Goal: Task Accomplishment & Management: Manage account settings

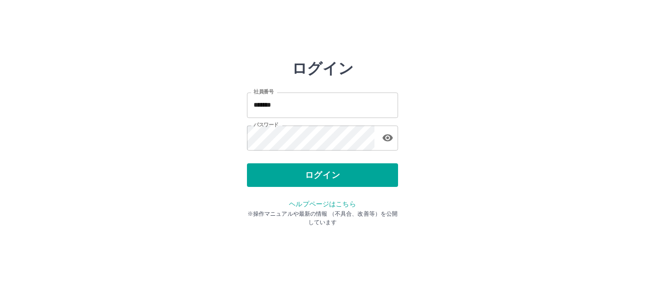
click at [371, 175] on button "ログイン" at bounding box center [322, 175] width 151 height 24
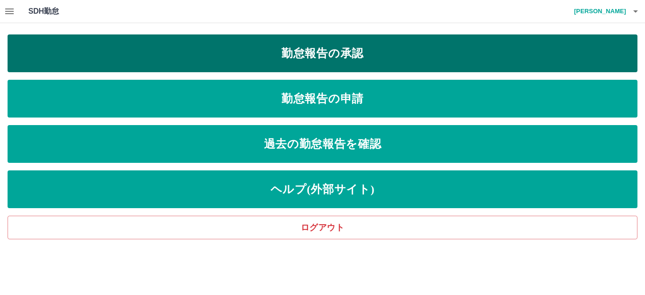
click at [365, 57] on link "勤怠報告の承認" at bounding box center [323, 53] width 630 height 38
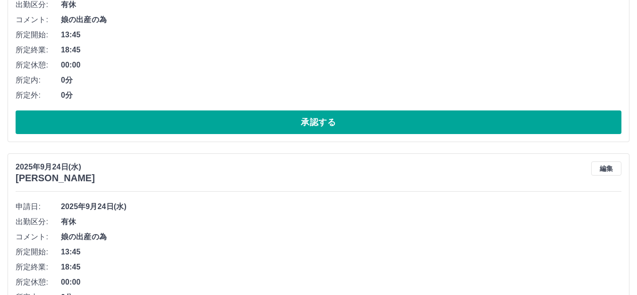
scroll to position [189, 0]
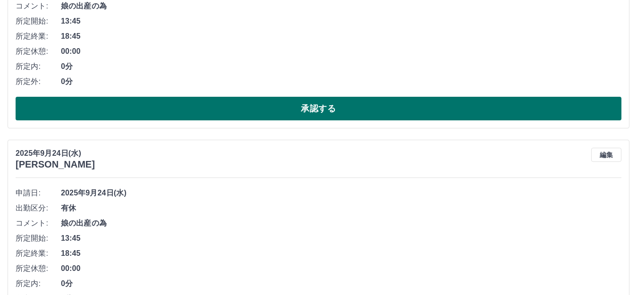
click at [251, 110] on button "承認する" at bounding box center [319, 109] width 606 height 24
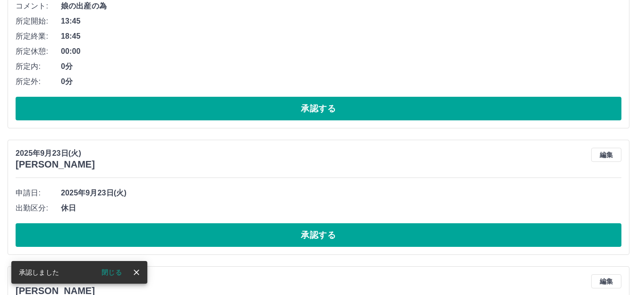
click at [289, 110] on button "承認する" at bounding box center [319, 109] width 606 height 24
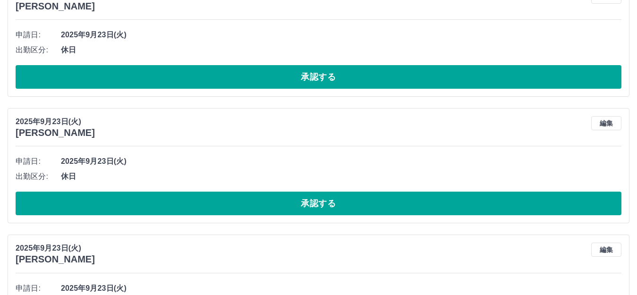
scroll to position [142, 0]
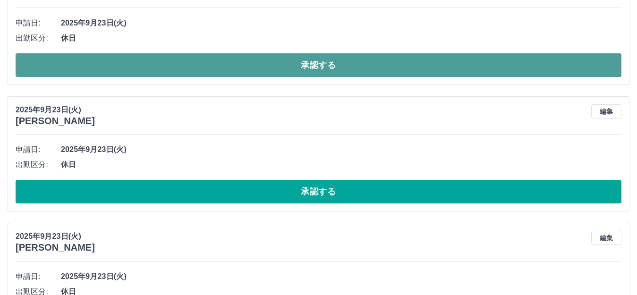
click at [361, 61] on button "承認する" at bounding box center [319, 65] width 606 height 24
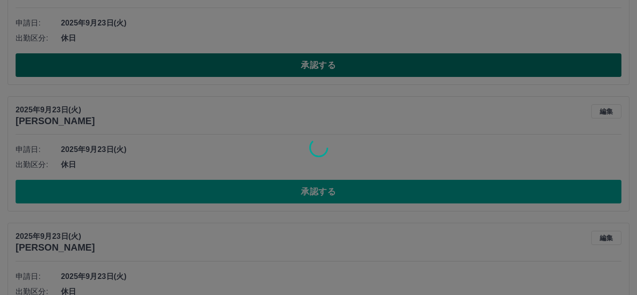
scroll to position [15, 0]
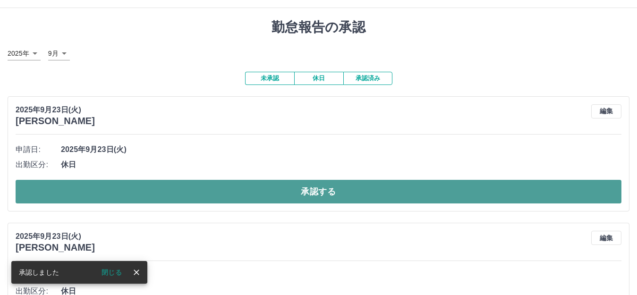
click at [364, 191] on button "承認する" at bounding box center [319, 192] width 606 height 24
click at [386, 194] on button "承認する" at bounding box center [319, 192] width 606 height 24
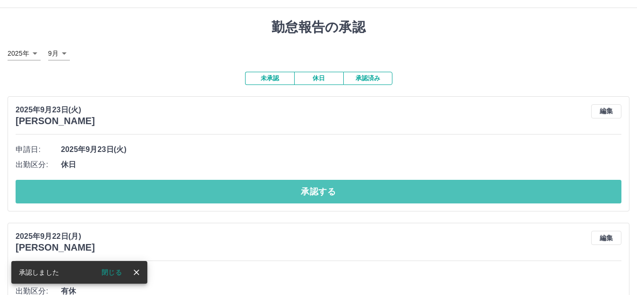
click at [386, 194] on button "承認する" at bounding box center [319, 192] width 606 height 24
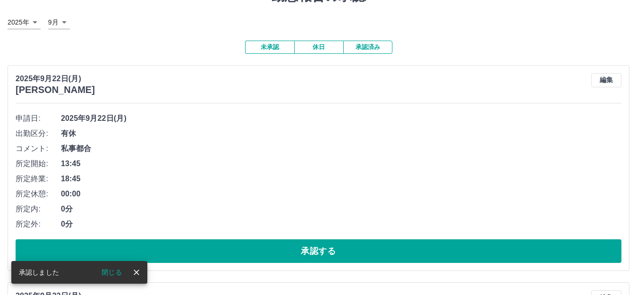
scroll to position [94, 0]
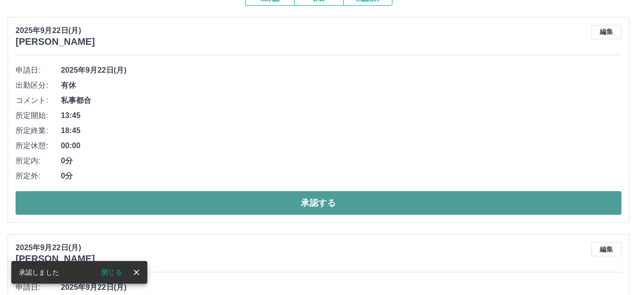
click at [335, 201] on button "承認する" at bounding box center [319, 203] width 606 height 24
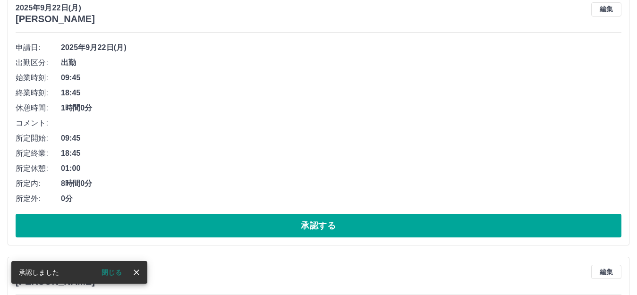
scroll to position [142, 0]
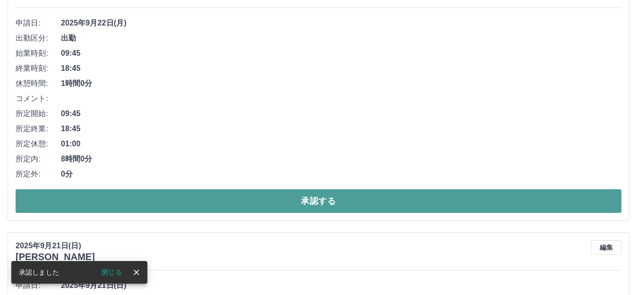
click at [337, 198] on button "承認する" at bounding box center [319, 201] width 606 height 24
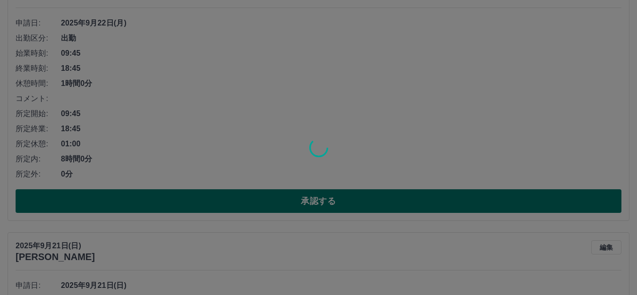
scroll to position [0, 0]
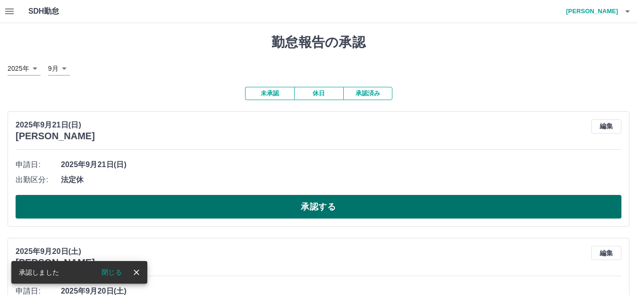
click at [328, 203] on button "承認する" at bounding box center [319, 207] width 606 height 24
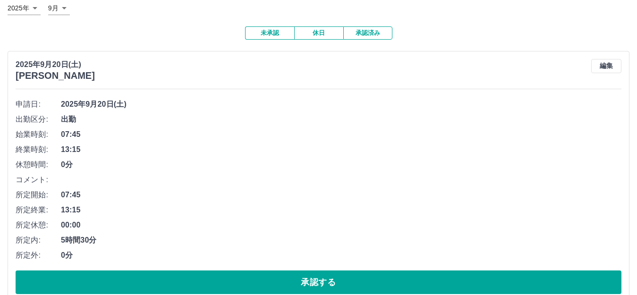
scroll to position [189, 0]
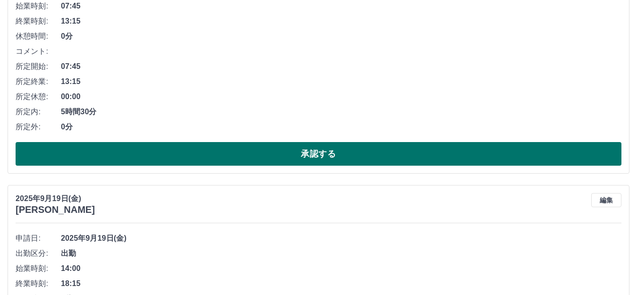
click at [263, 157] on button "承認する" at bounding box center [319, 154] width 606 height 24
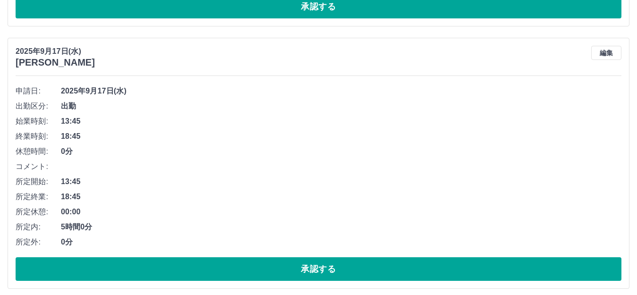
scroll to position [342, 0]
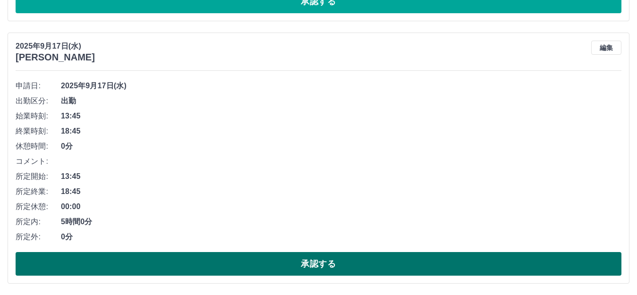
click at [374, 262] on button "承認する" at bounding box center [319, 264] width 606 height 24
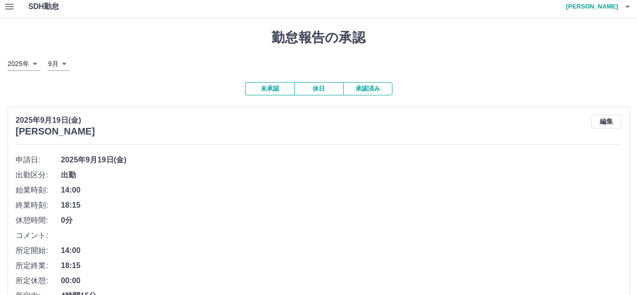
scroll to position [0, 0]
